Goal: Information Seeking & Learning: Learn about a topic

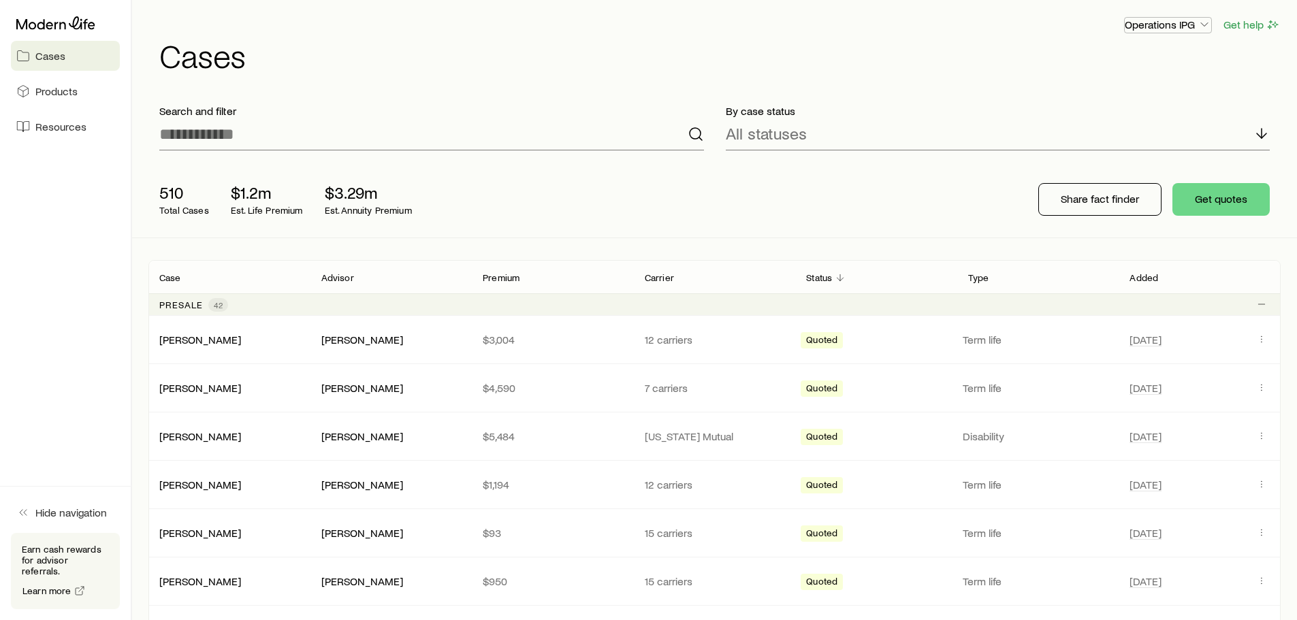
click at [1184, 25] on p "Operations IPG" at bounding box center [1168, 25] width 86 height 14
click at [1205, 25] on icon "button" at bounding box center [1205, 25] width 14 height 14
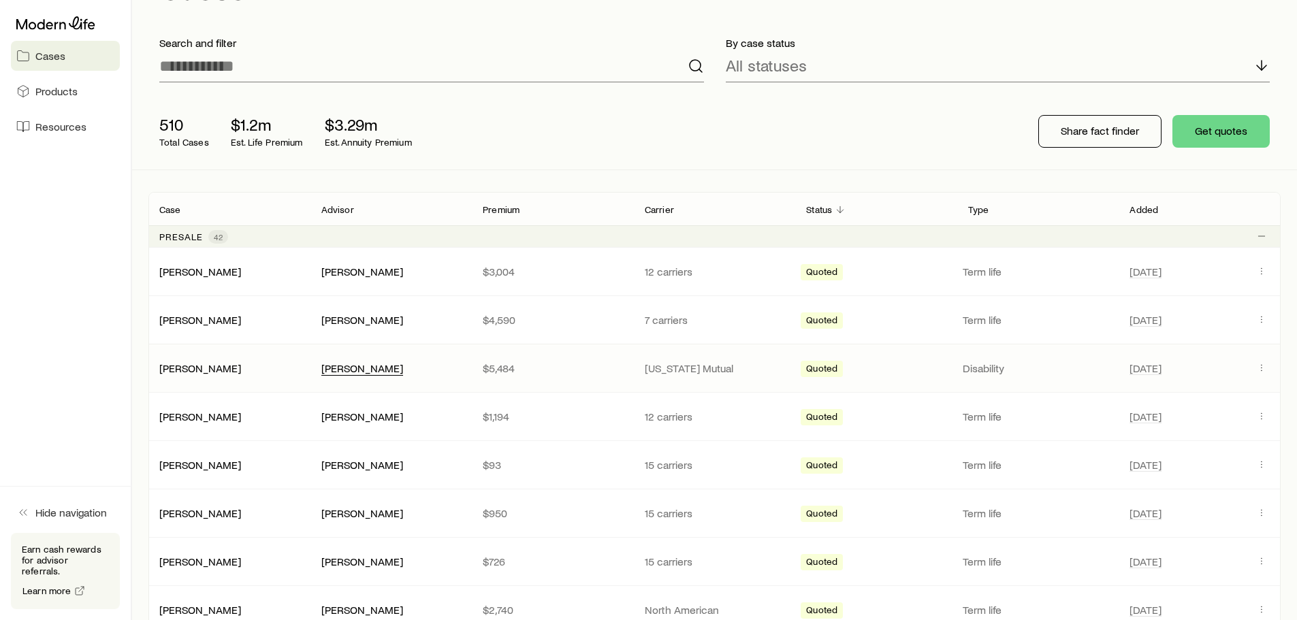
click at [361, 370] on div "[PERSON_NAME]" at bounding box center [362, 369] width 82 height 14
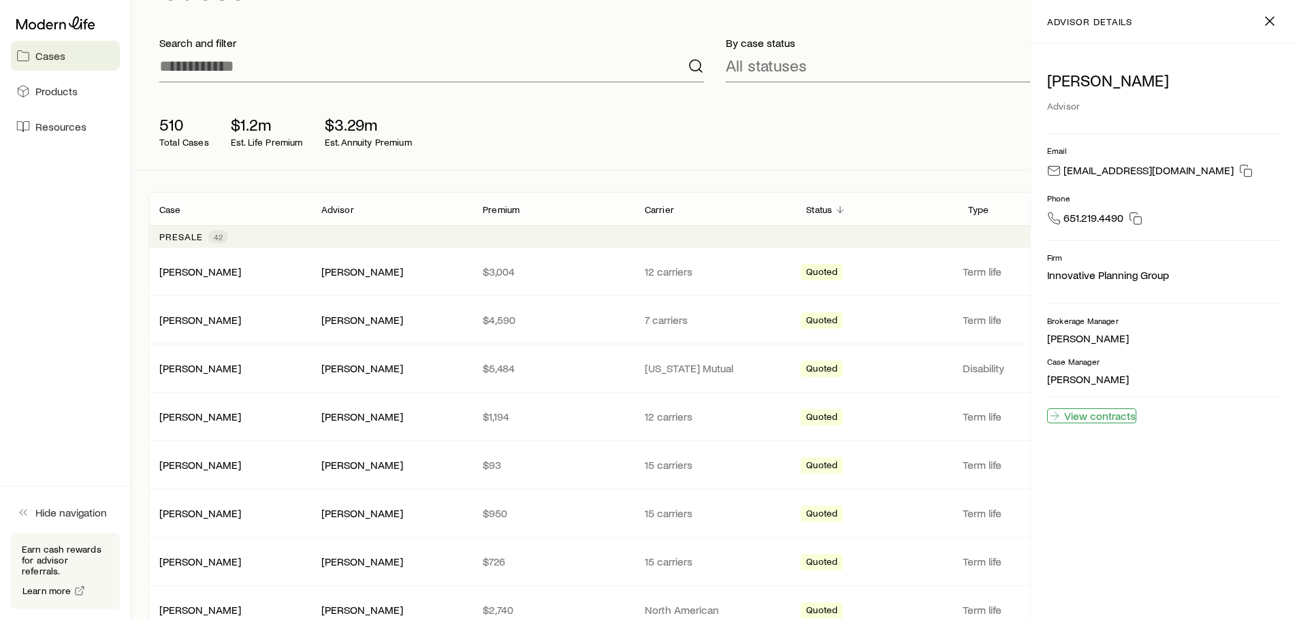
click at [1098, 417] on link "View contracts" at bounding box center [1091, 416] width 89 height 15
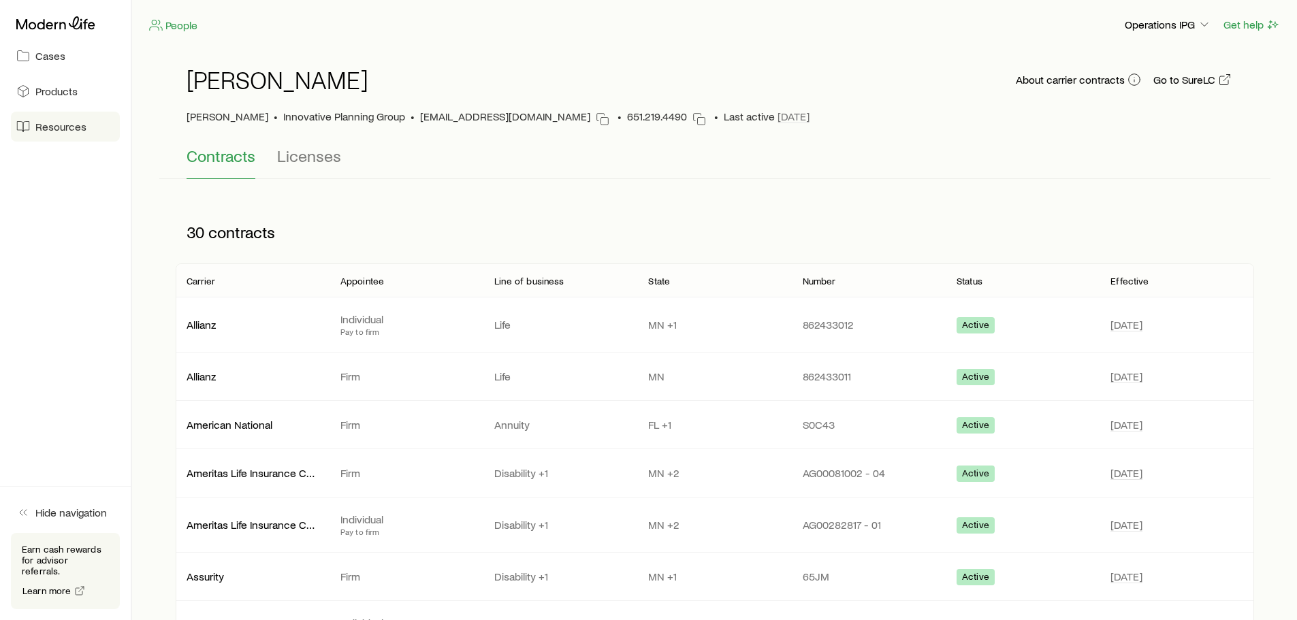
click at [59, 132] on span "Resources" at bounding box center [60, 127] width 51 height 14
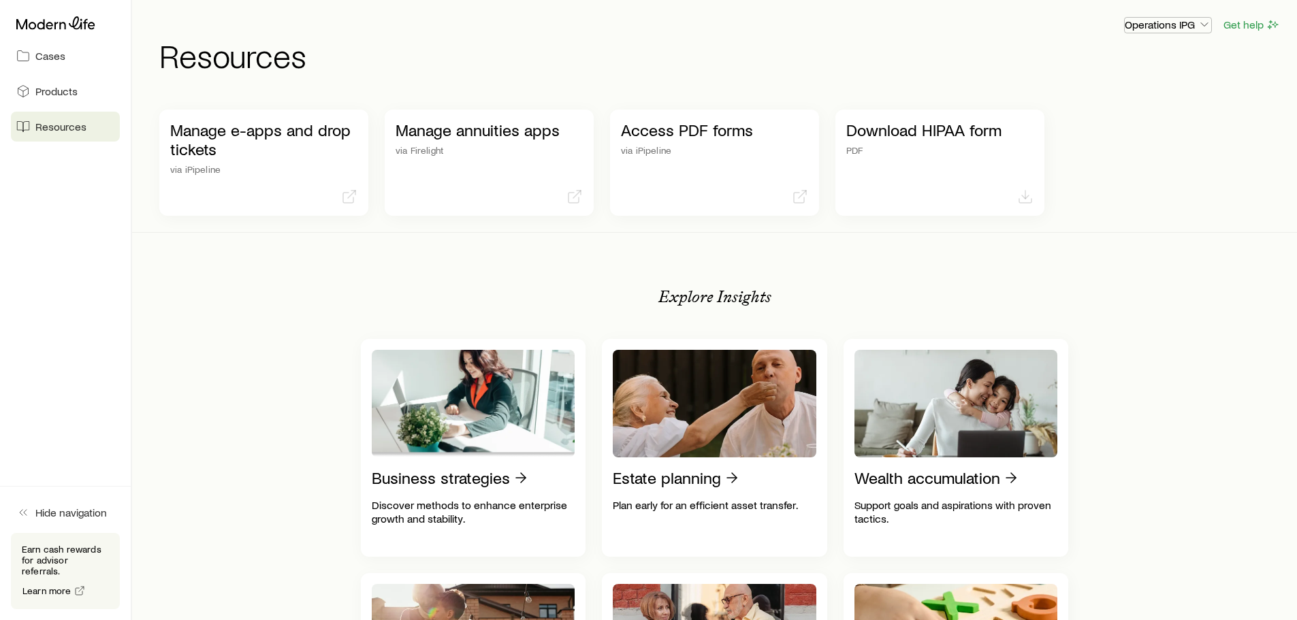
click at [1183, 20] on p "Operations IPG" at bounding box center [1168, 25] width 86 height 14
click at [634, 83] on div "Operations IPG Get help Resources" at bounding box center [714, 44] width 1133 height 88
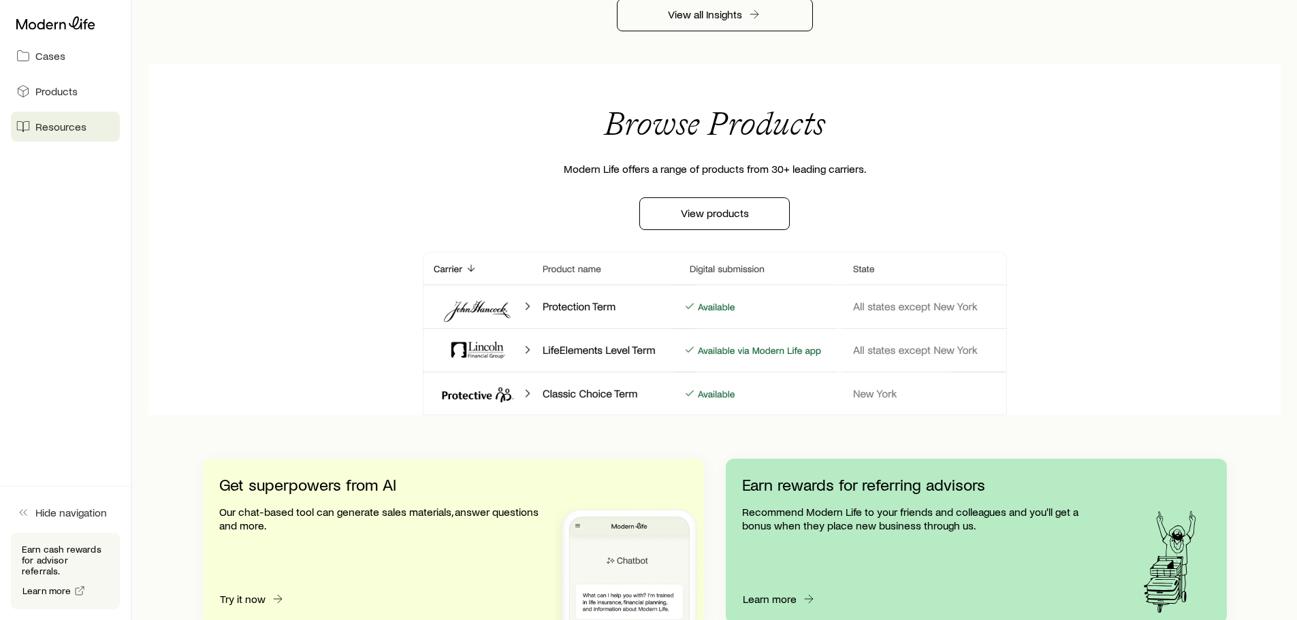
scroll to position [1090, 0]
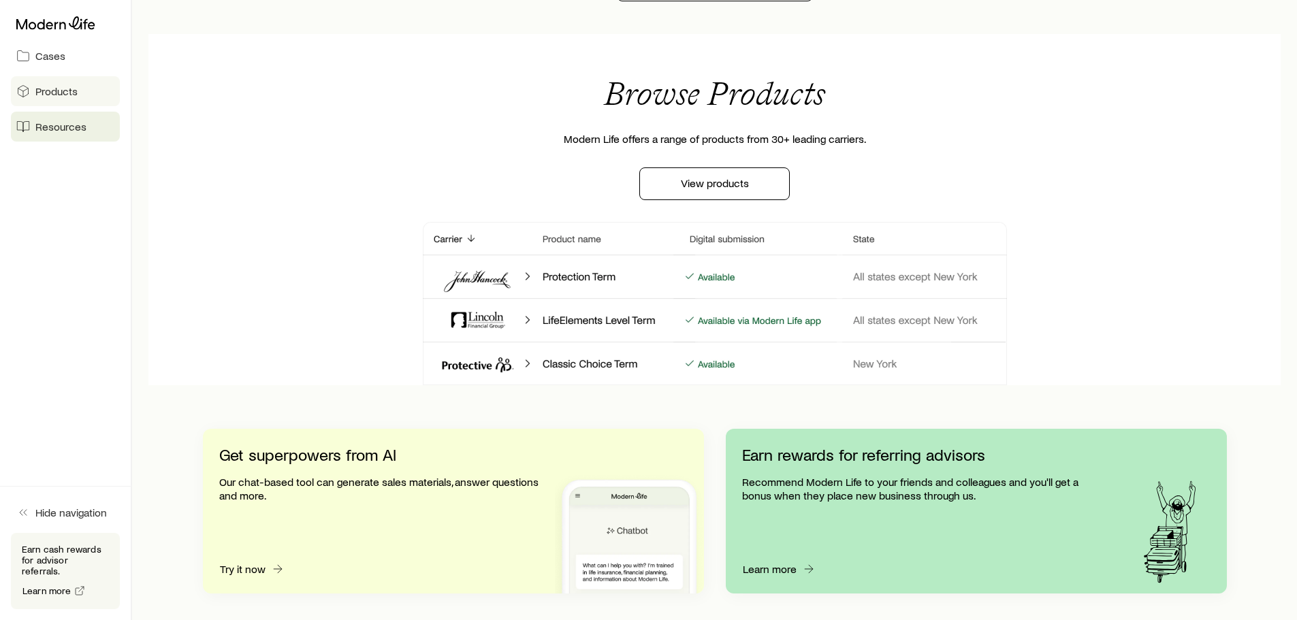
click at [84, 88] on link "Products" at bounding box center [65, 91] width 109 height 30
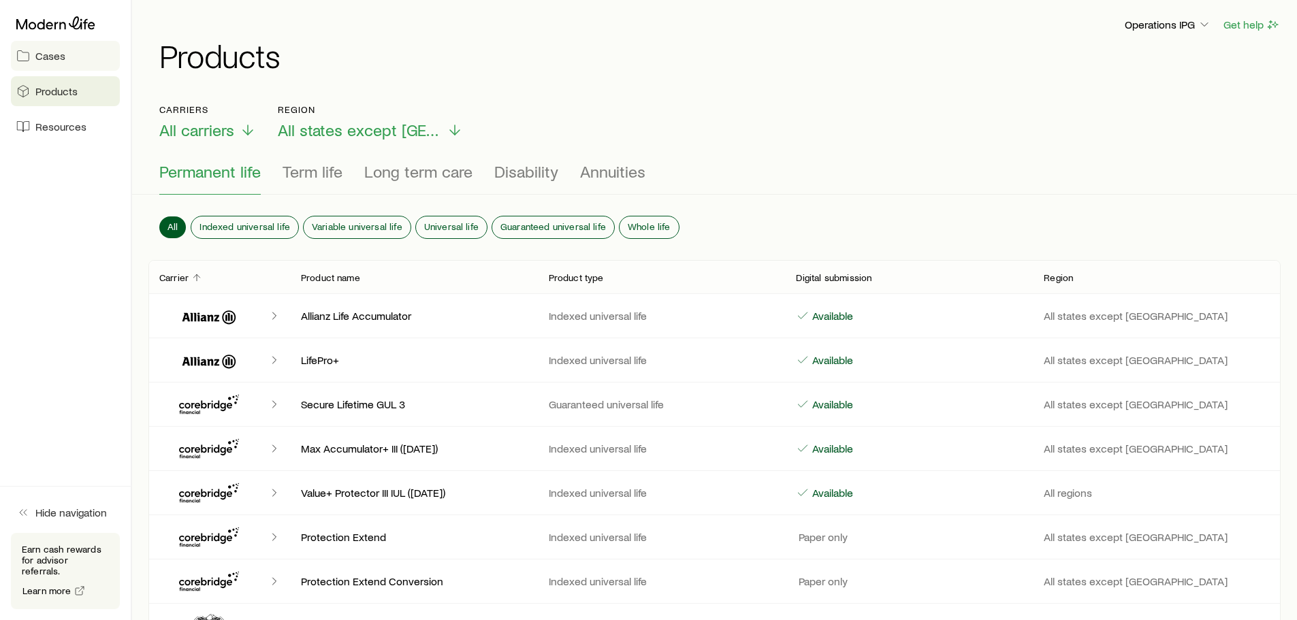
click at [67, 54] on link "Cases" at bounding box center [65, 56] width 109 height 30
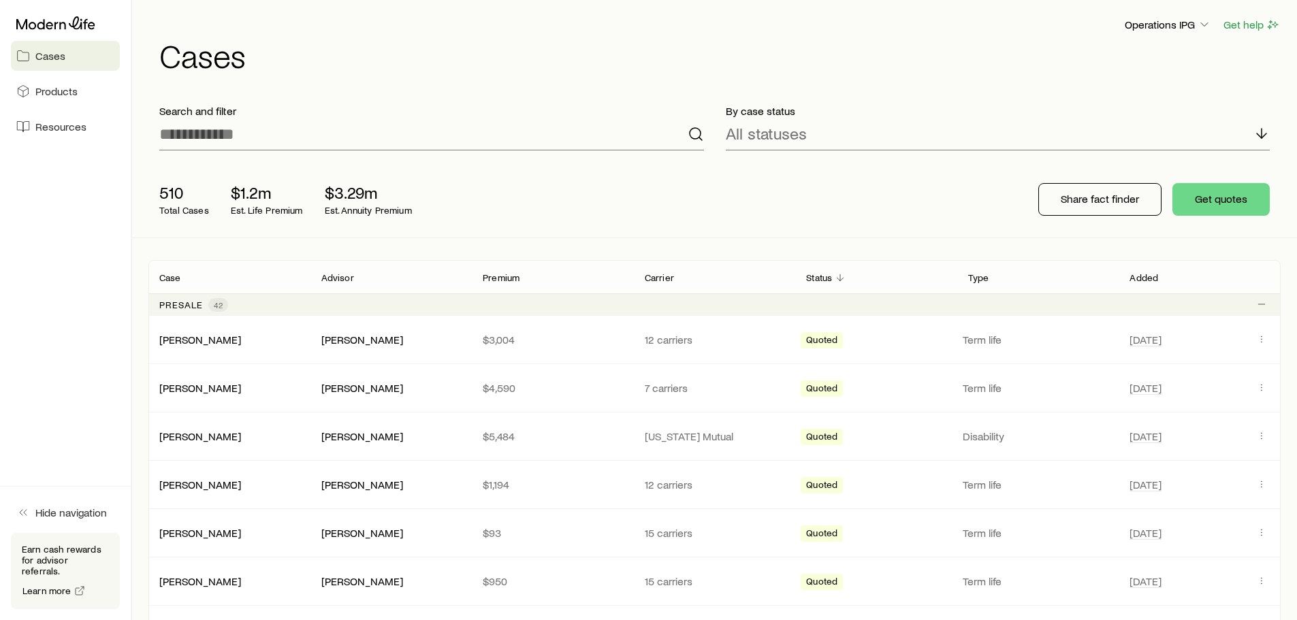
click at [1139, 33] on header "Operations IPG Get help Cases" at bounding box center [714, 43] width 1133 height 55
click at [1159, 19] on p "Operations IPG" at bounding box center [1168, 25] width 86 height 14
click at [996, 70] on h1 "Cases" at bounding box center [720, 55] width 1122 height 33
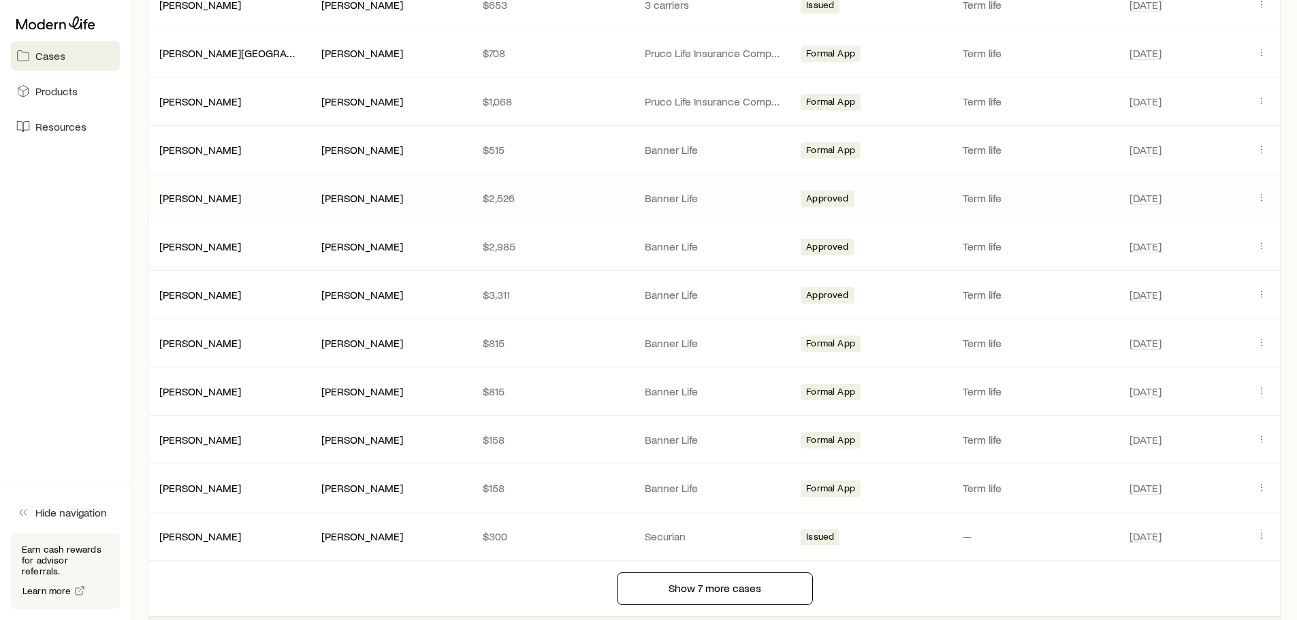
scroll to position [1771, 0]
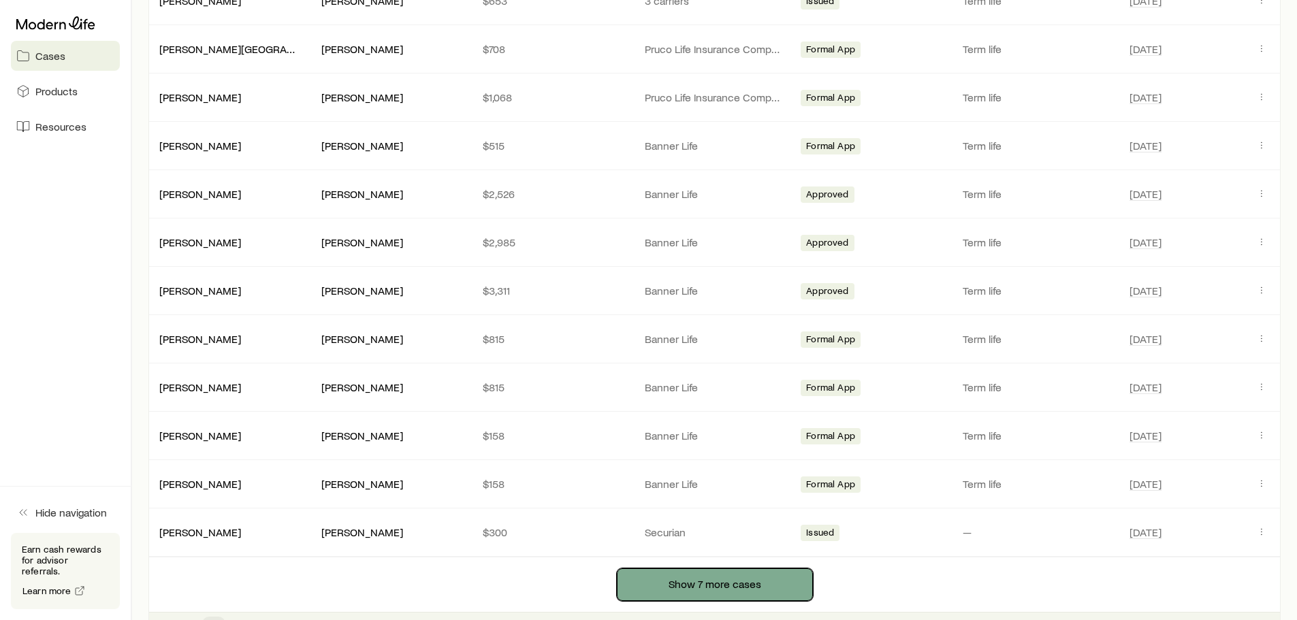
click at [740, 590] on button "Show 7 more cases" at bounding box center [715, 585] width 196 height 33
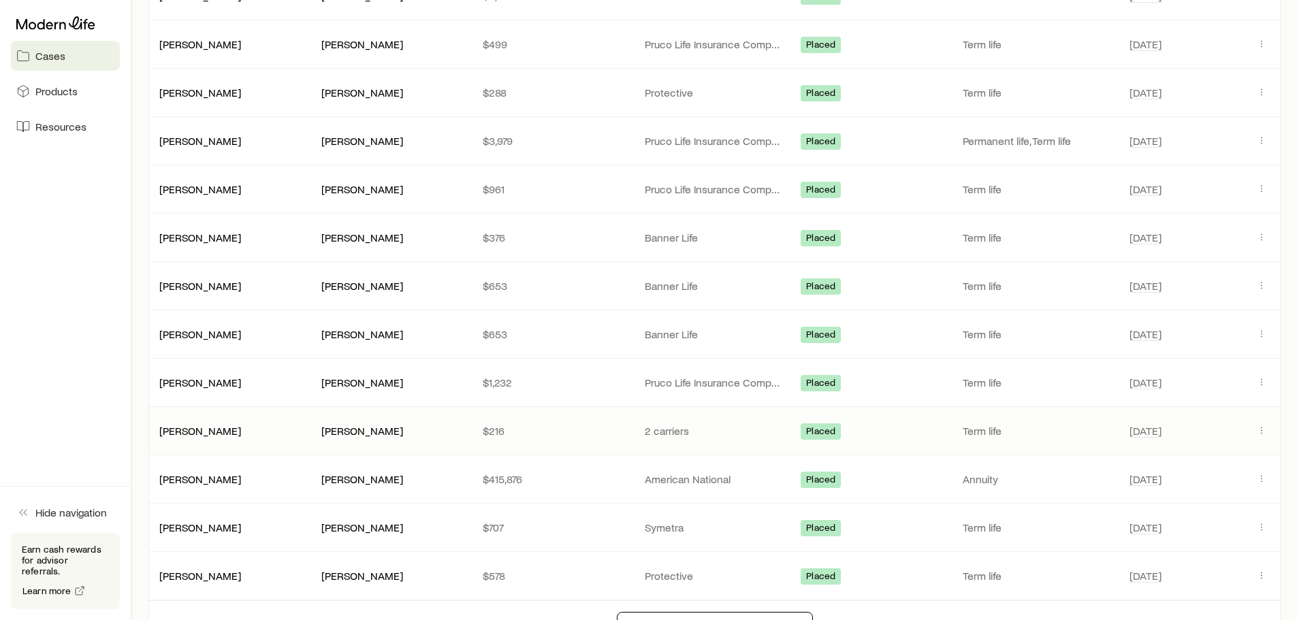
scroll to position [3201, 0]
click at [370, 525] on div "[PERSON_NAME]" at bounding box center [362, 527] width 82 height 14
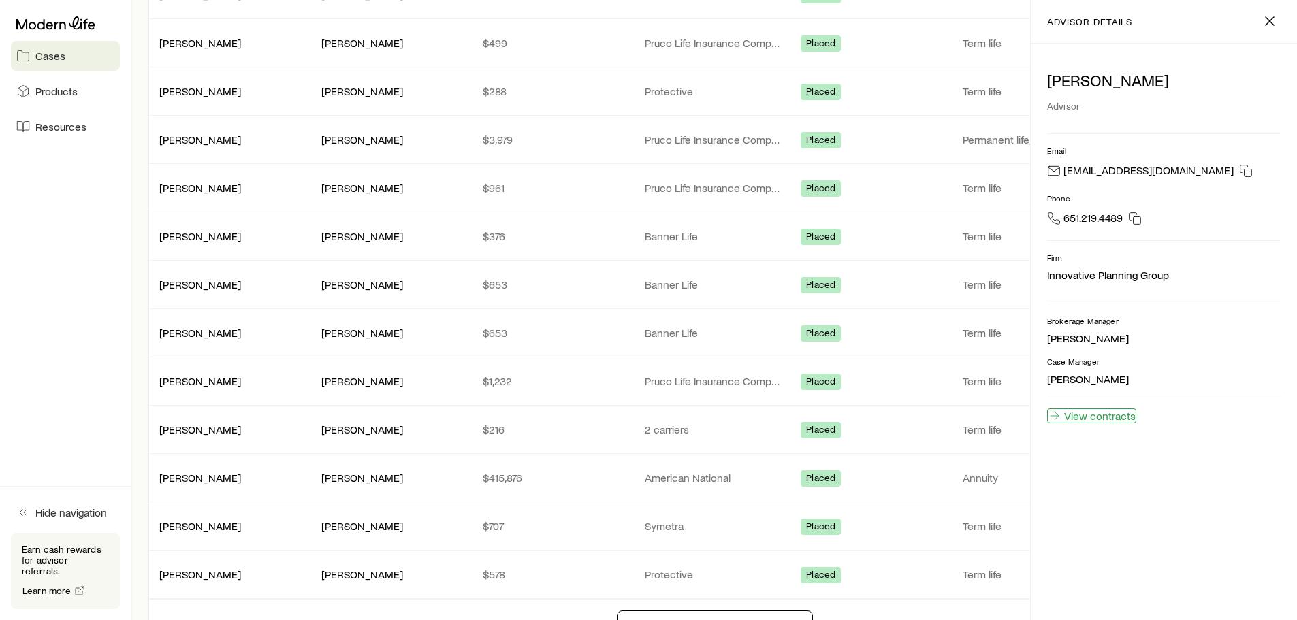
click at [1107, 415] on link "View contracts" at bounding box center [1091, 416] width 89 height 15
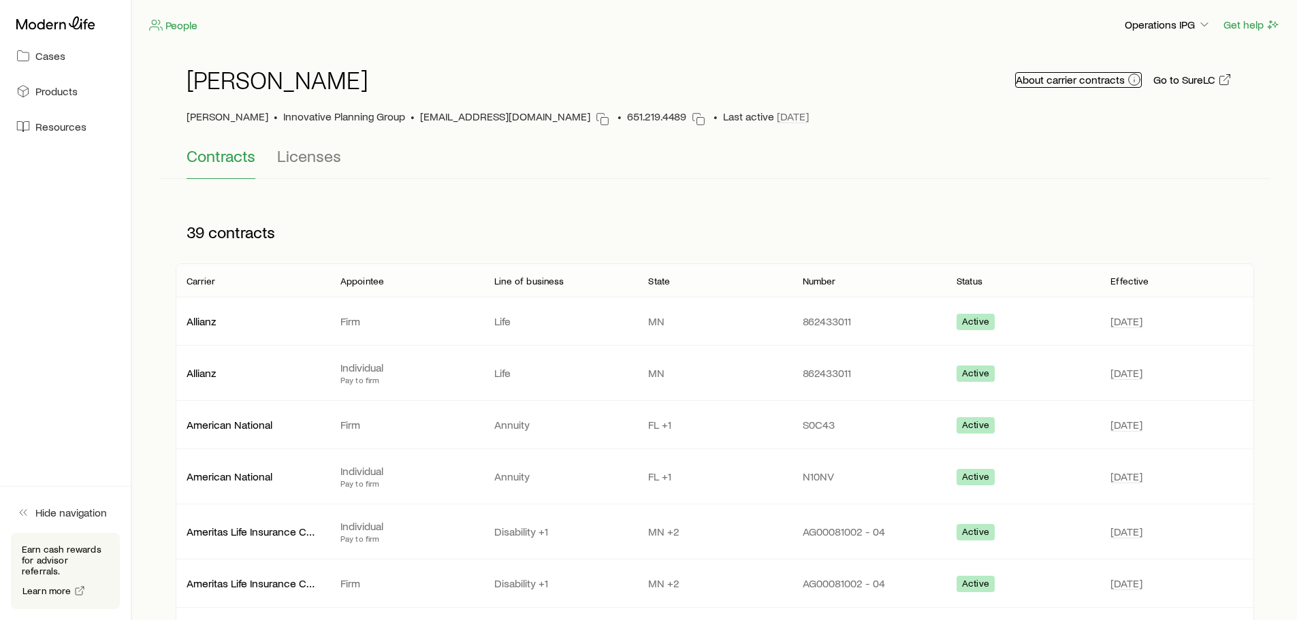
click at [1090, 80] on button "About carrier contracts" at bounding box center [1078, 80] width 127 height 16
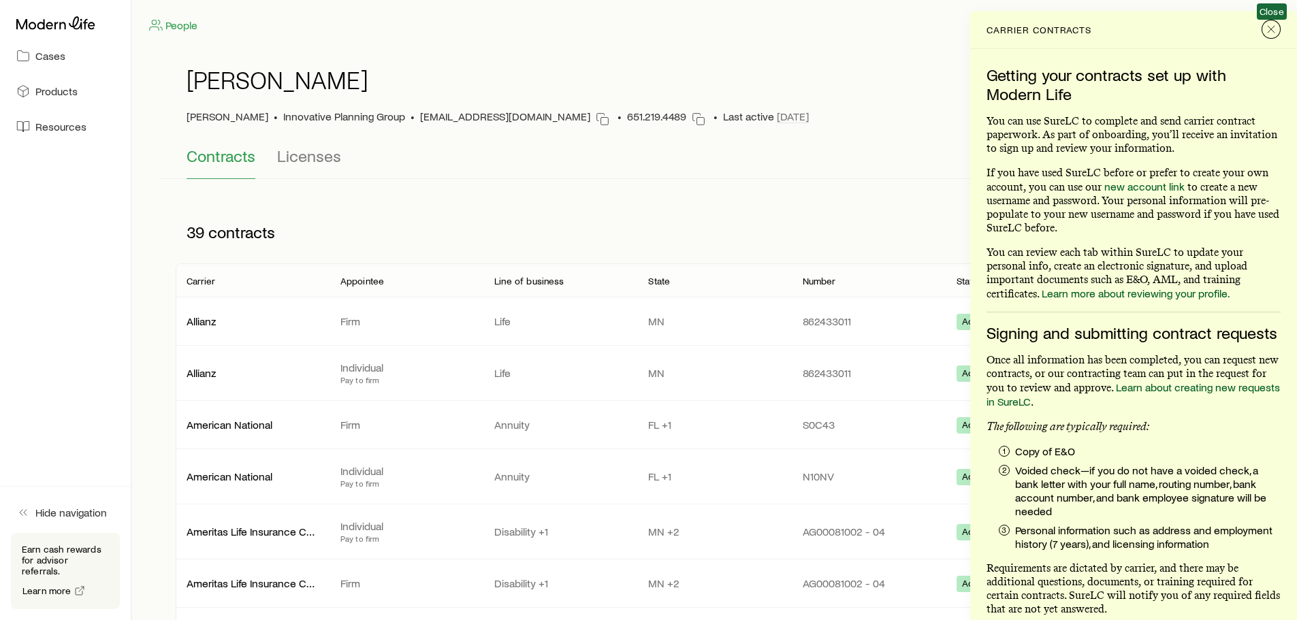
click at [1265, 25] on icon "Close" at bounding box center [1272, 29] width 14 height 14
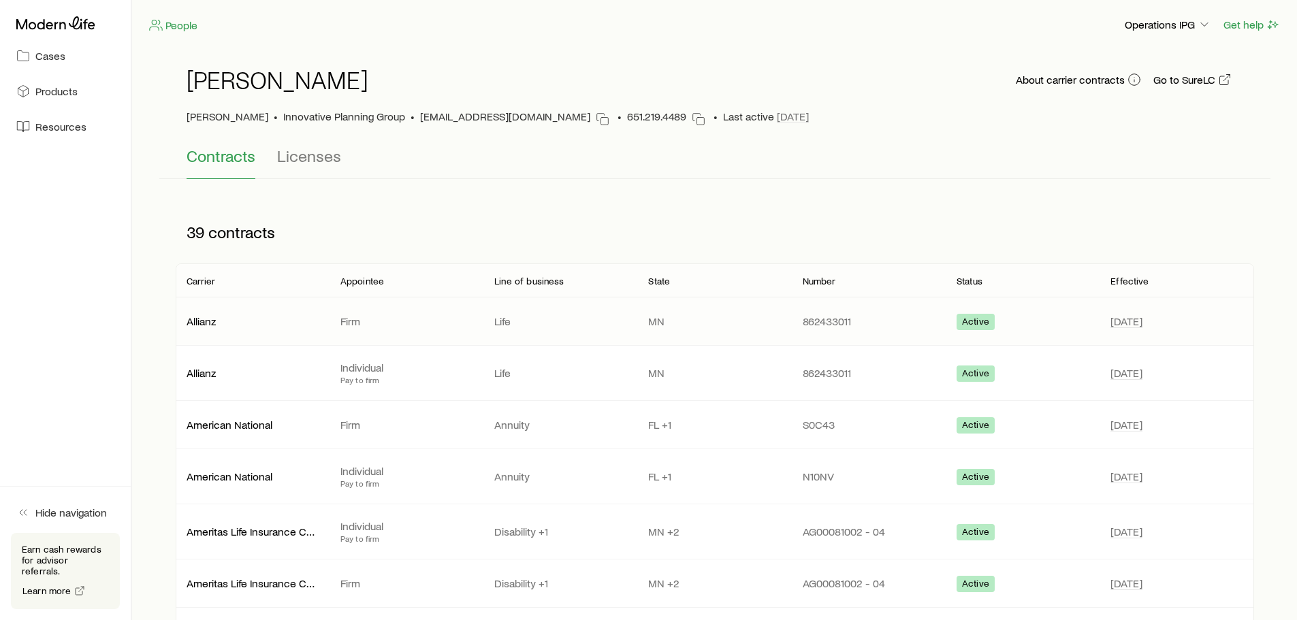
click at [349, 318] on p "Firm" at bounding box center [407, 322] width 132 height 14
click at [504, 317] on p "Life" at bounding box center [560, 322] width 132 height 14
click at [314, 170] on button "Licenses" at bounding box center [309, 162] width 64 height 33
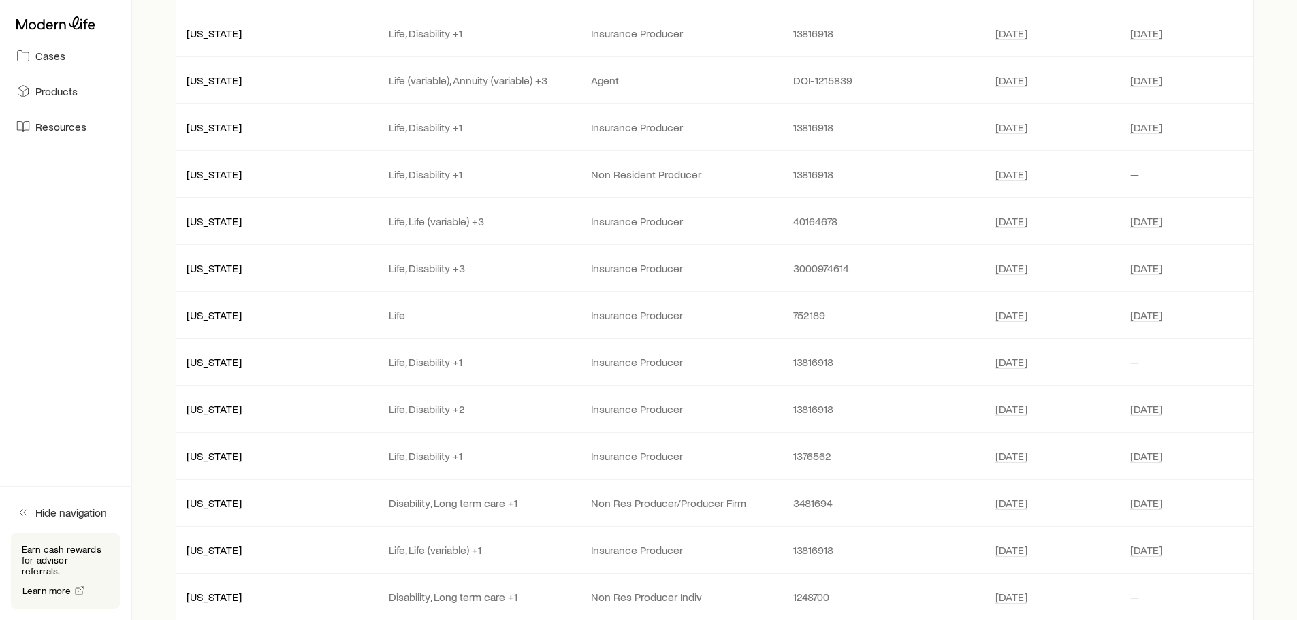
scroll to position [545, 0]
click at [443, 411] on p "Life, Disability +2" at bounding box center [479, 409] width 180 height 14
click at [202, 402] on p "[US_STATE]" at bounding box center [277, 409] width 180 height 14
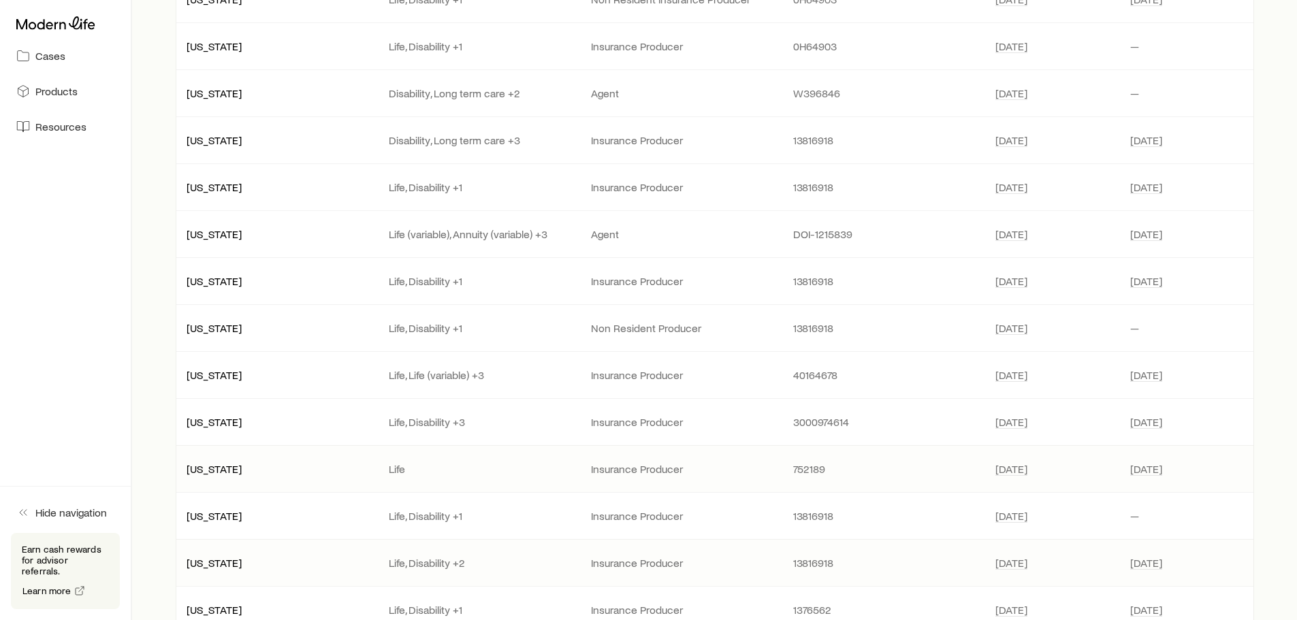
scroll to position [204, 0]
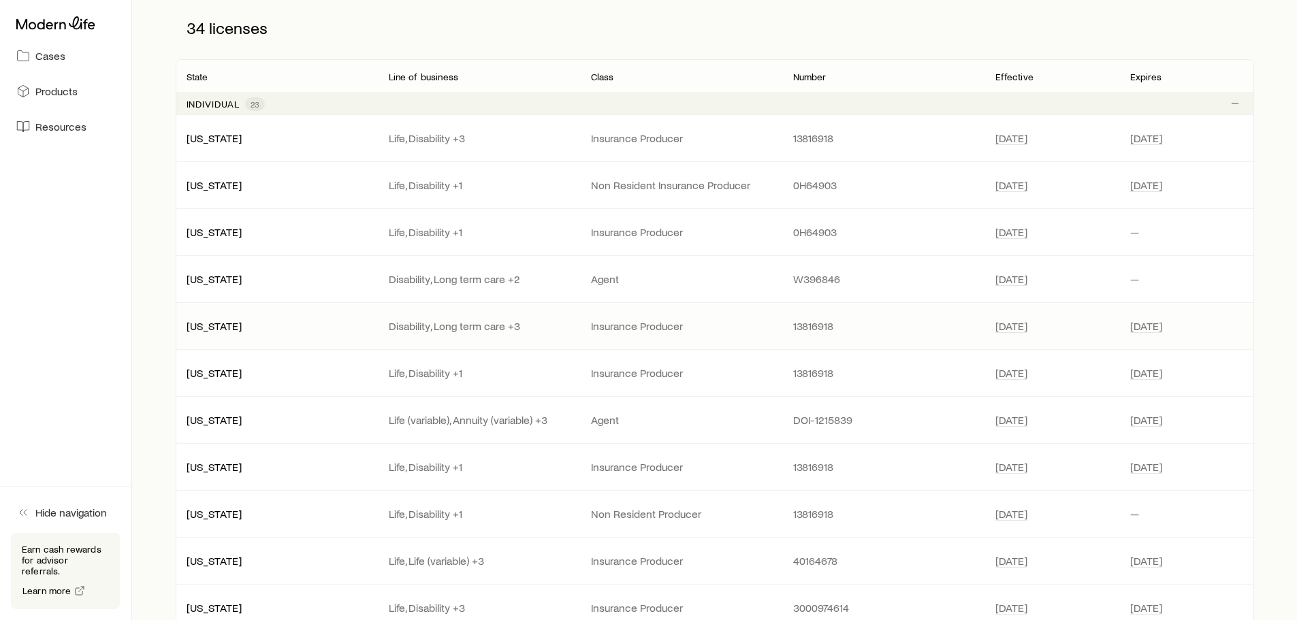
drag, startPoint x: 843, startPoint y: 362, endPoint x: 714, endPoint y: 330, distance: 132.6
click at [714, 330] on p "Insurance Producer" at bounding box center [681, 326] width 180 height 14
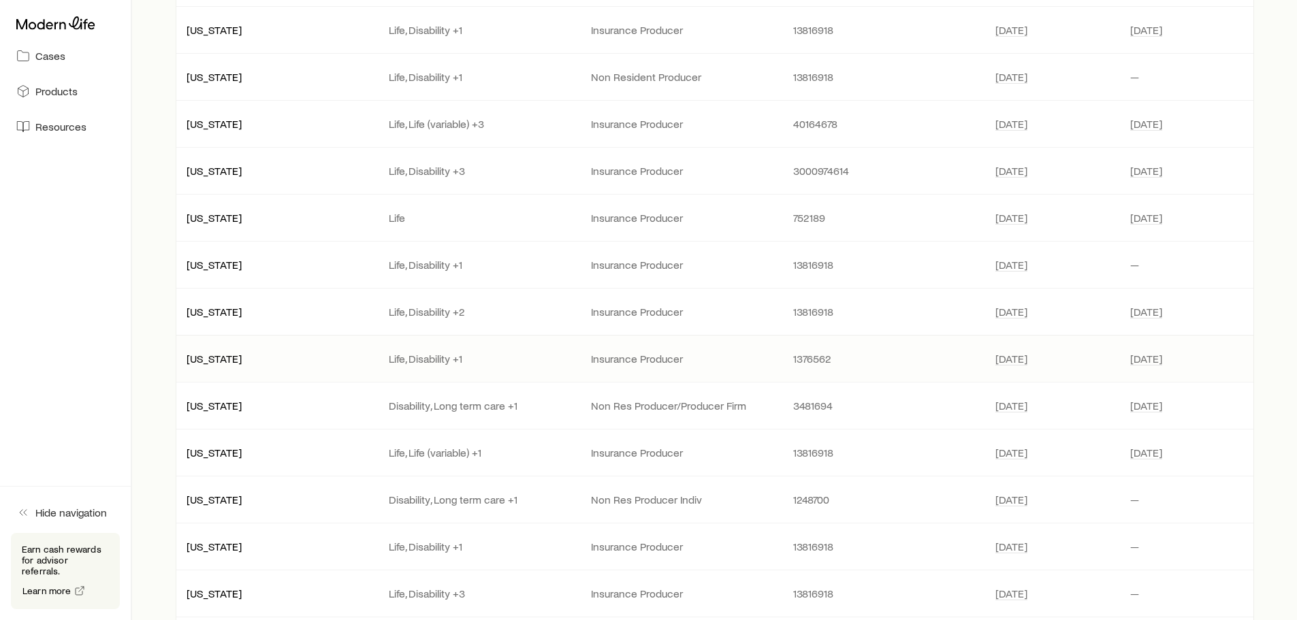
scroll to position [681, 0]
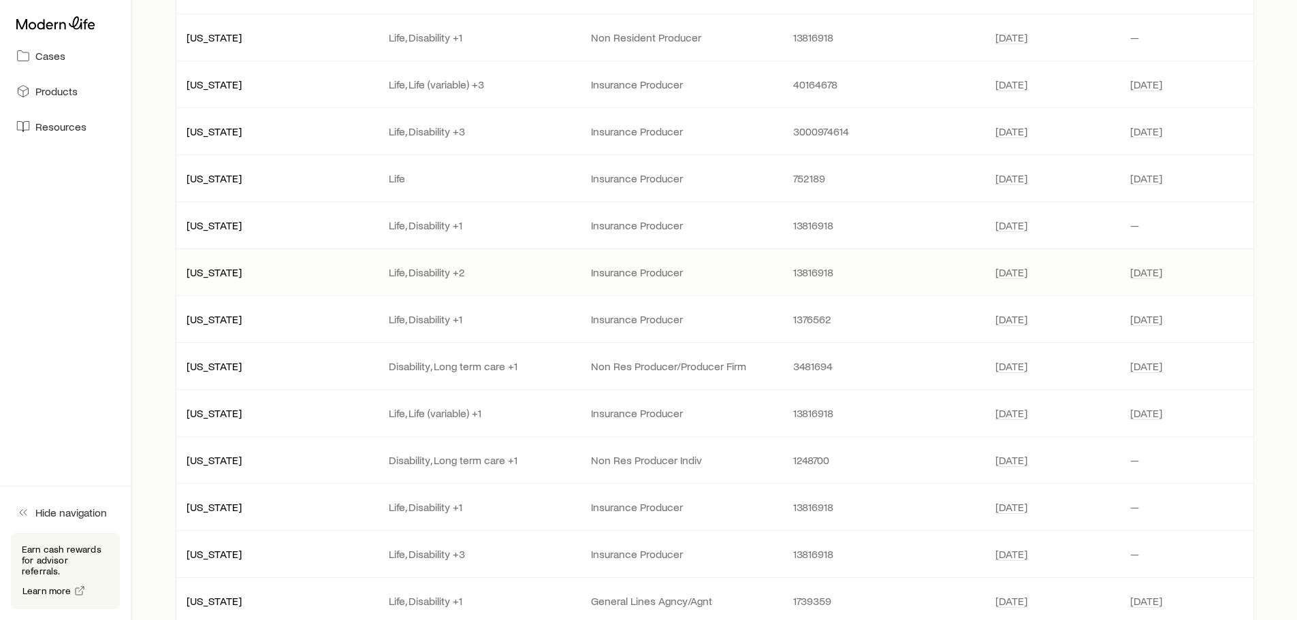
click at [620, 272] on p "Insurance Producer" at bounding box center [681, 273] width 180 height 14
click at [221, 272] on p "[US_STATE]" at bounding box center [277, 273] width 180 height 14
click at [454, 273] on p "Life, Disability +2" at bounding box center [479, 273] width 180 height 14
click at [471, 279] on p "Life, Disability +2" at bounding box center [479, 273] width 180 height 14
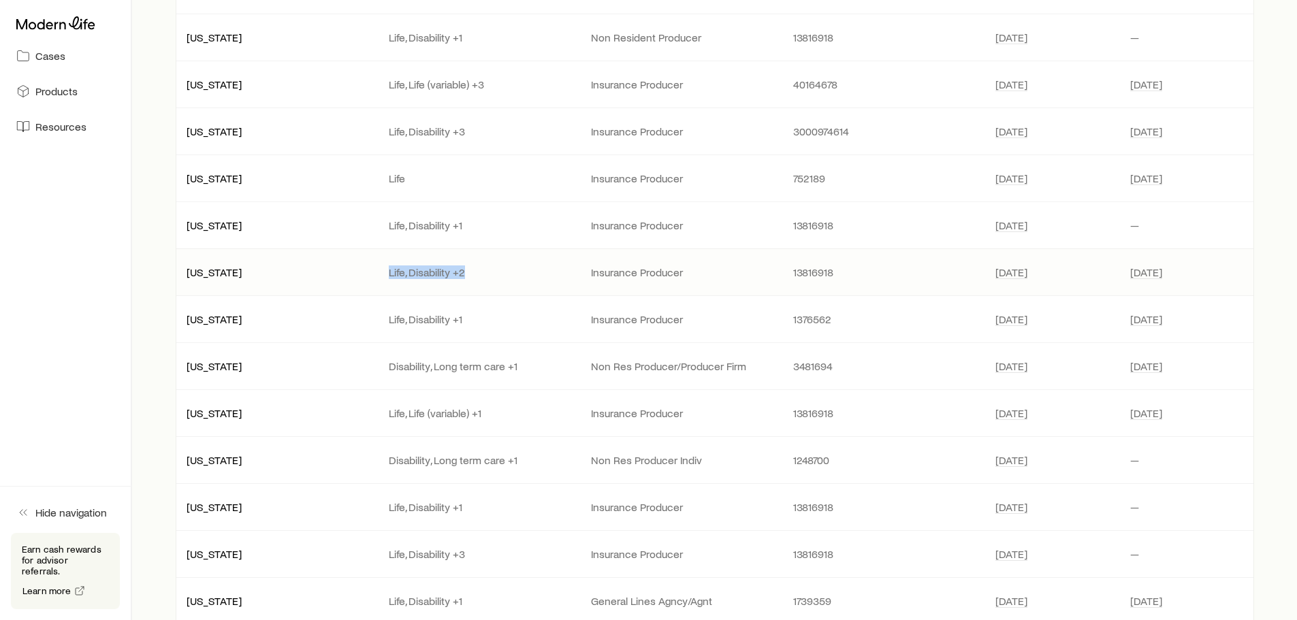
click at [471, 279] on p "Life, Disability +2" at bounding box center [479, 273] width 180 height 14
click at [471, 276] on p "Life, Disability +2" at bounding box center [479, 273] width 180 height 14
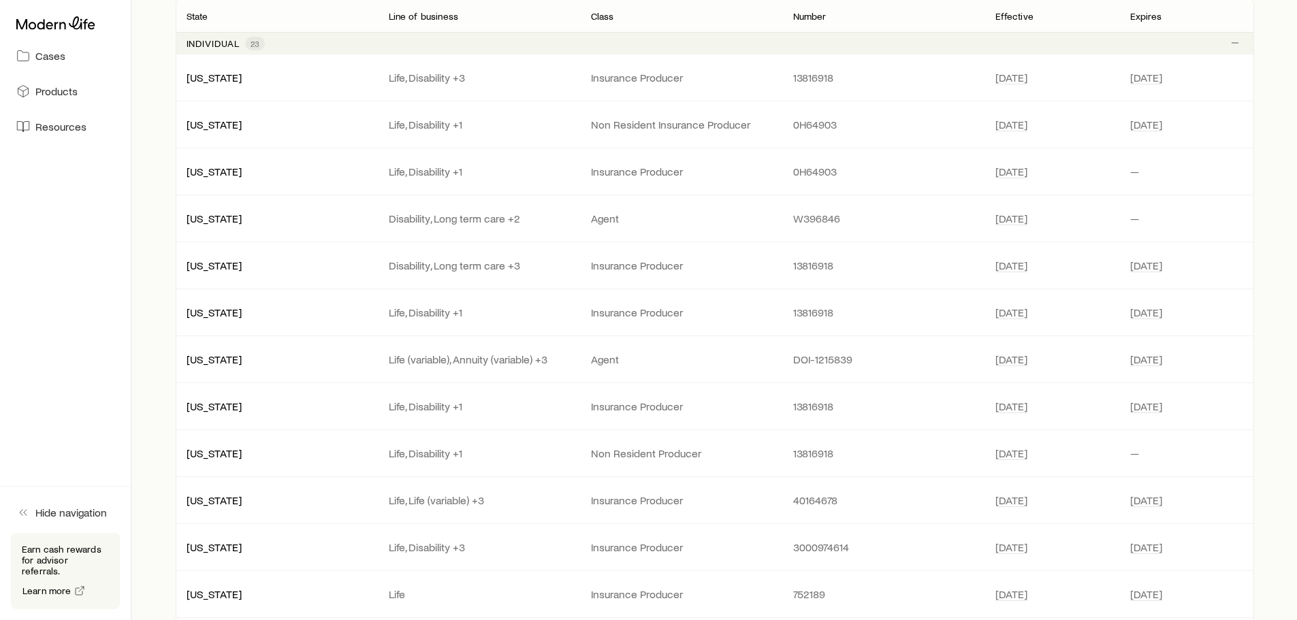
scroll to position [259, 0]
